Goal: Check status: Check status

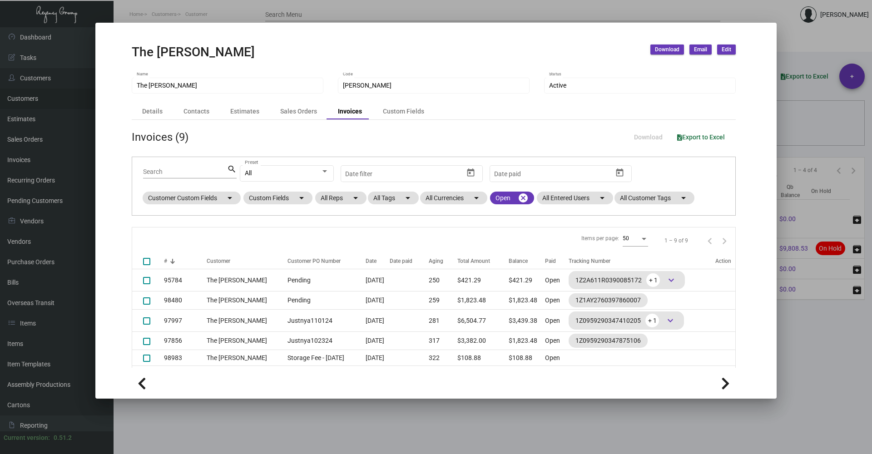
scroll to position [78, 0]
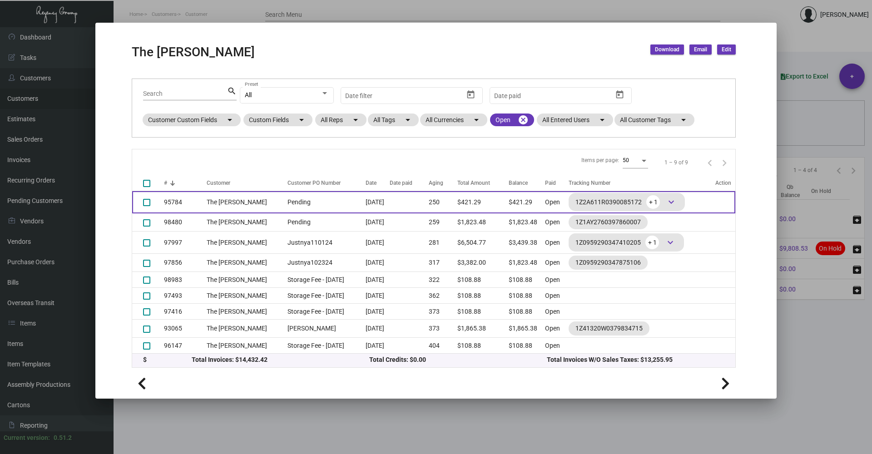
click at [224, 199] on td "The [PERSON_NAME]" at bounding box center [245, 202] width 76 height 22
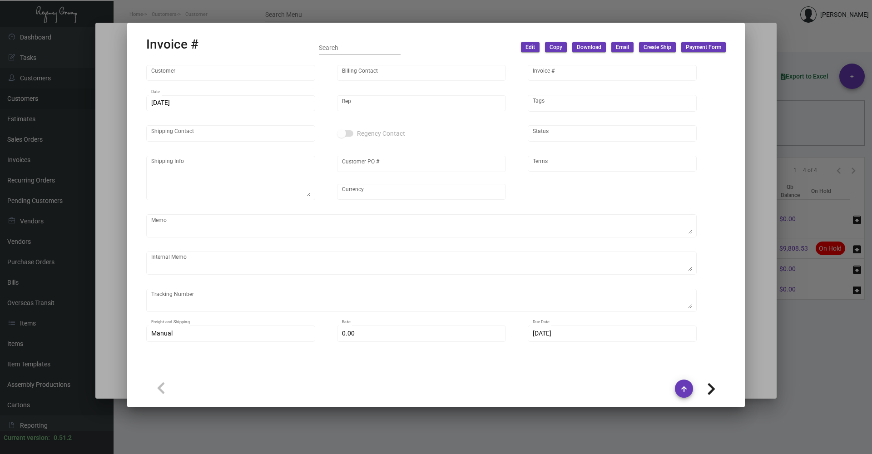
type input "The [PERSON_NAME]"
type input "Accounts Payable"
type input "95784"
type input "[DATE]"
type input "[PERSON_NAME]"
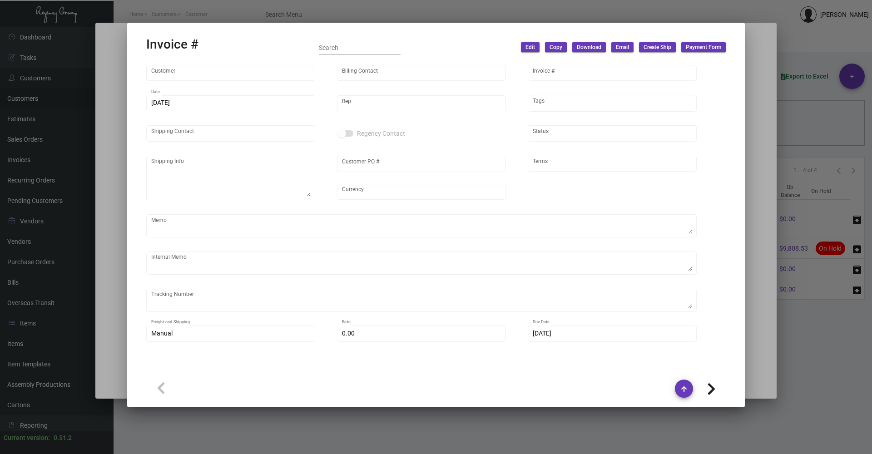
type input "[PERSON_NAME]"
type textarea "The [PERSON_NAME] - [PERSON_NAME] [STREET_ADDRESS][US_STATE]"
type input "Pending"
type input "United States Dollar $"
type input "Net 30"
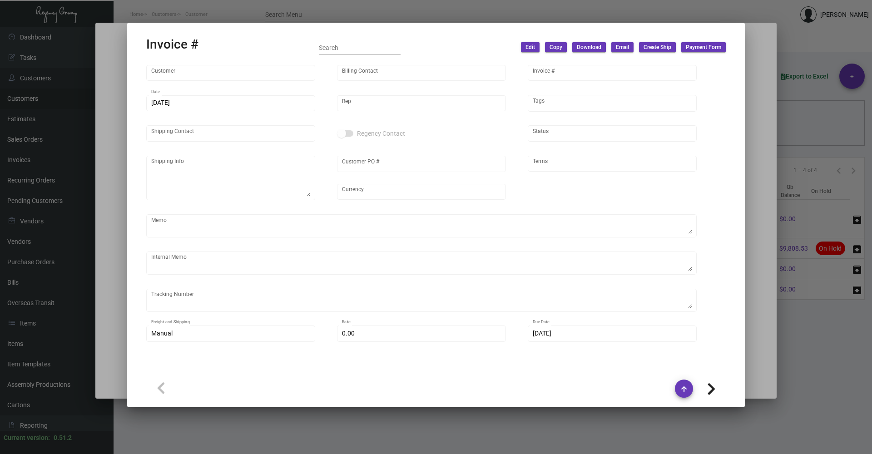
type textarea "PO#107212 was refunded, order was not completed correctly SEND TO [GEOGRAPHIC_D…"
type input "$ 38.95"
type input "[DATE]"
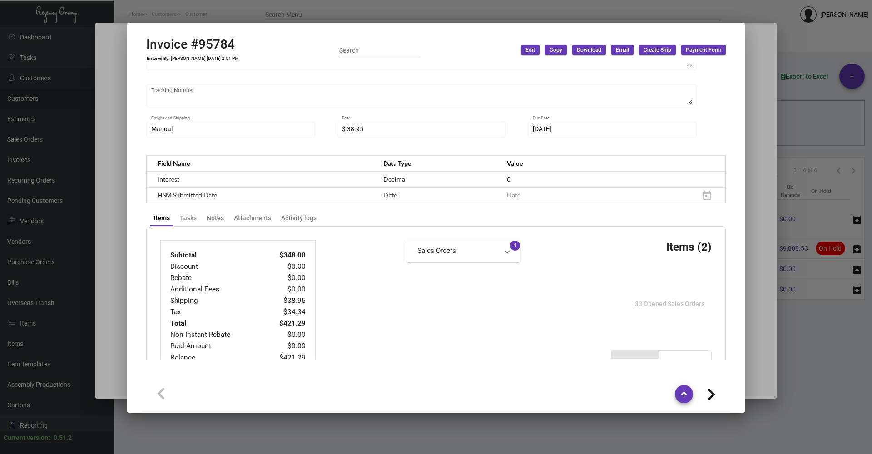
scroll to position [255, 0]
click at [261, 214] on div "Attachments" at bounding box center [252, 217] width 37 height 10
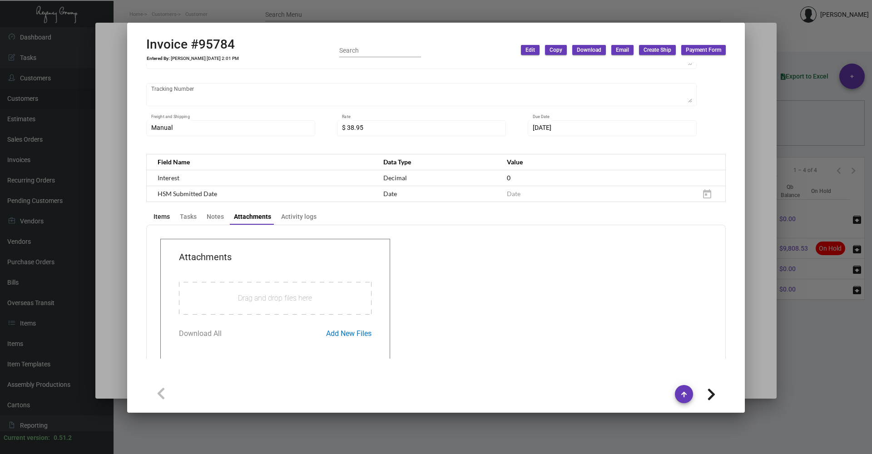
click at [159, 216] on div "Items" at bounding box center [161, 217] width 16 height 10
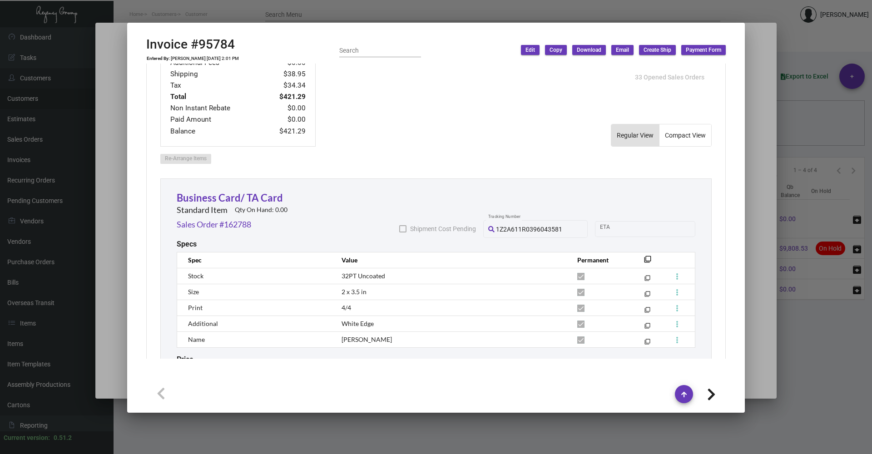
scroll to position [482, 0]
click at [219, 225] on link "Sales Order #162788" at bounding box center [214, 223] width 74 height 12
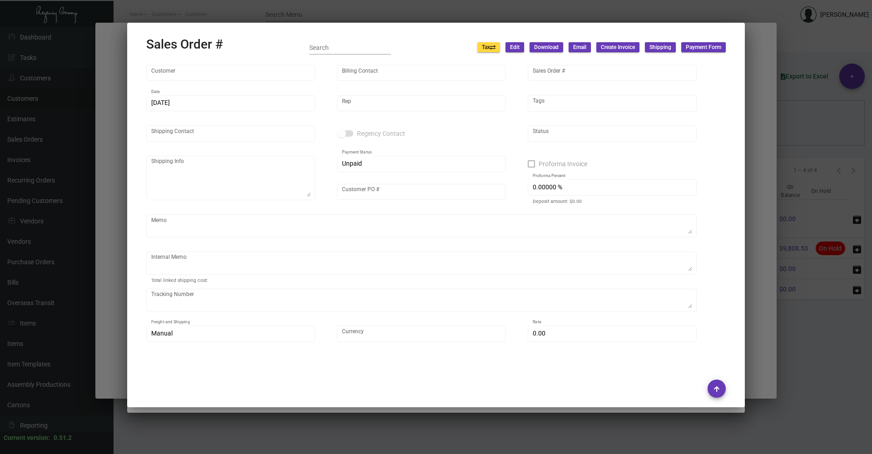
type input "The [PERSON_NAME]"
type input "Accounts Payable"
type input "162788"
type input "[DATE]"
type input "[PERSON_NAME]"
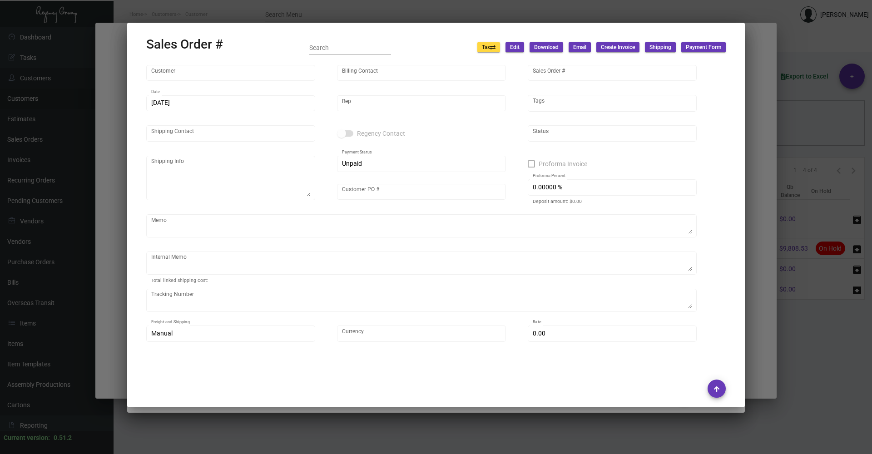
type input "[PERSON_NAME]"
type textarea "The [PERSON_NAME] - [PERSON_NAME] [STREET_ADDRESS][US_STATE]"
type input "Pending"
checkbox input "true"
type input "100.00000 %"
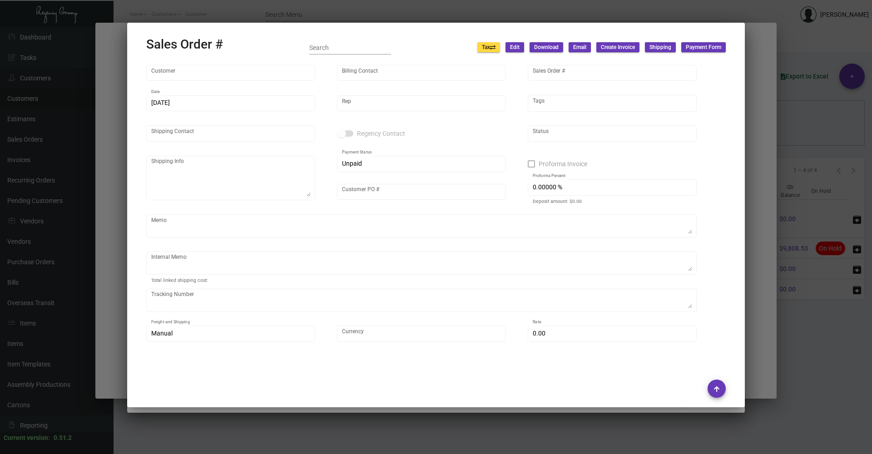
type textarea "PO#107212 was refunded, order was not completed correctly SEND TO [GEOGRAPHIC_D…"
type input "United States Dollar $"
type input "$ 38.95"
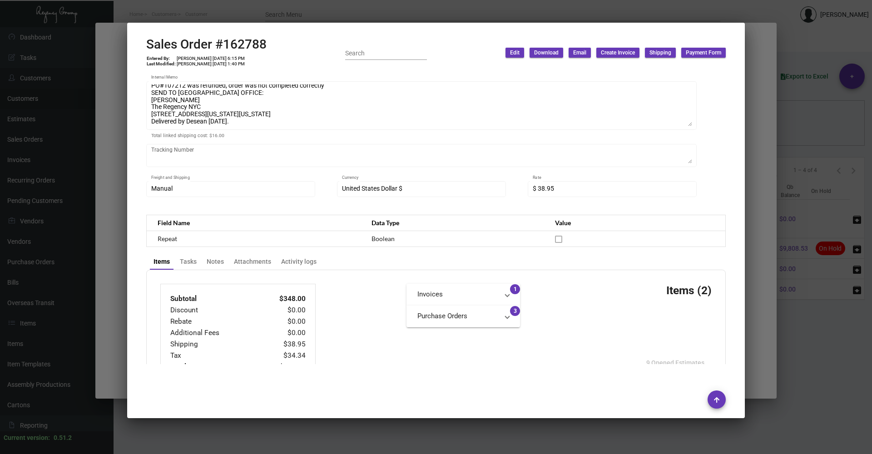
scroll to position [182, 0]
click at [254, 258] on div "Attachments" at bounding box center [252, 262] width 37 height 10
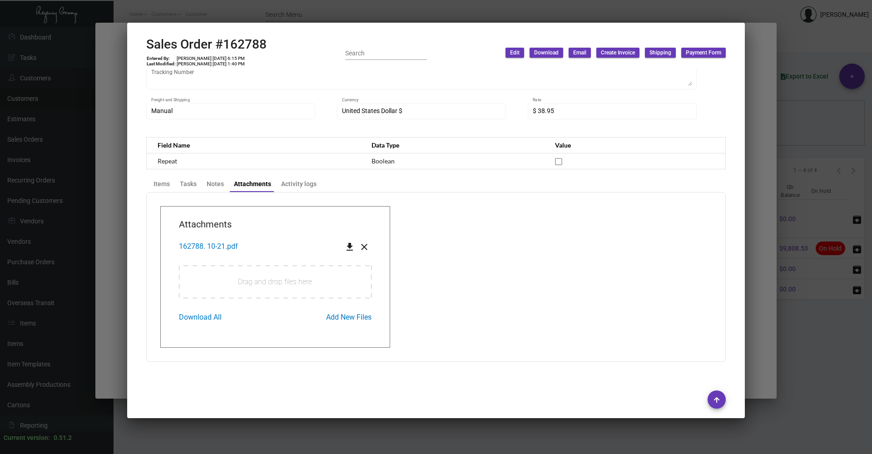
scroll to position [262, 0]
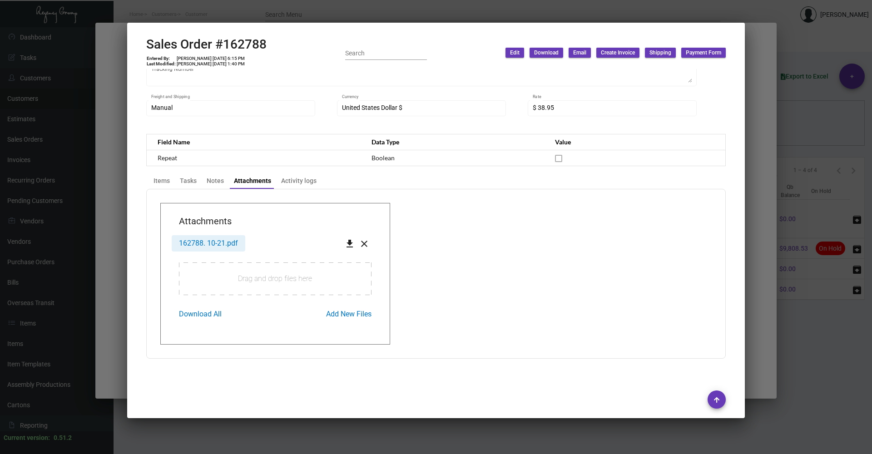
click at [229, 244] on span "162788. 10-21.pdf" at bounding box center [208, 243] width 59 height 9
click at [158, 179] on div "Items" at bounding box center [161, 181] width 16 height 10
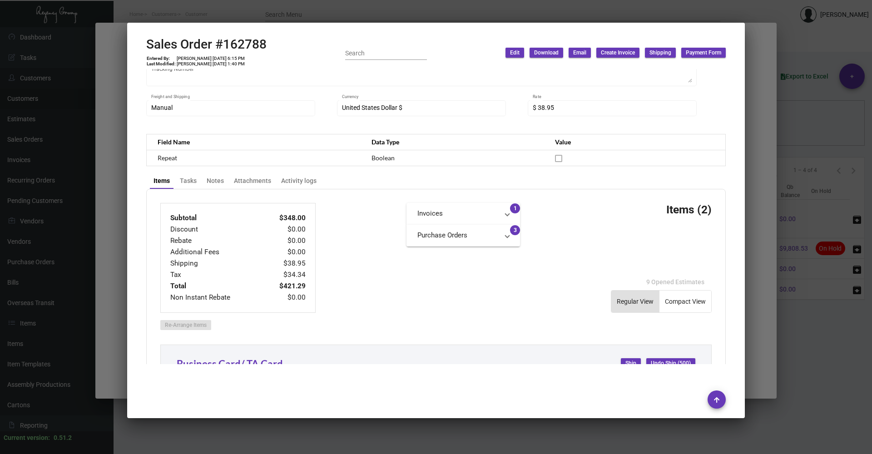
click at [767, 309] on div at bounding box center [436, 227] width 872 height 454
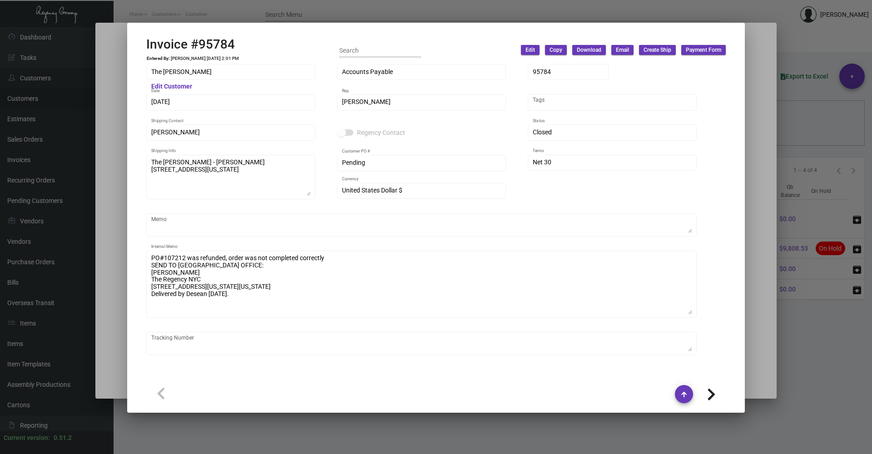
scroll to position [0, 0]
